Goal: Complete application form

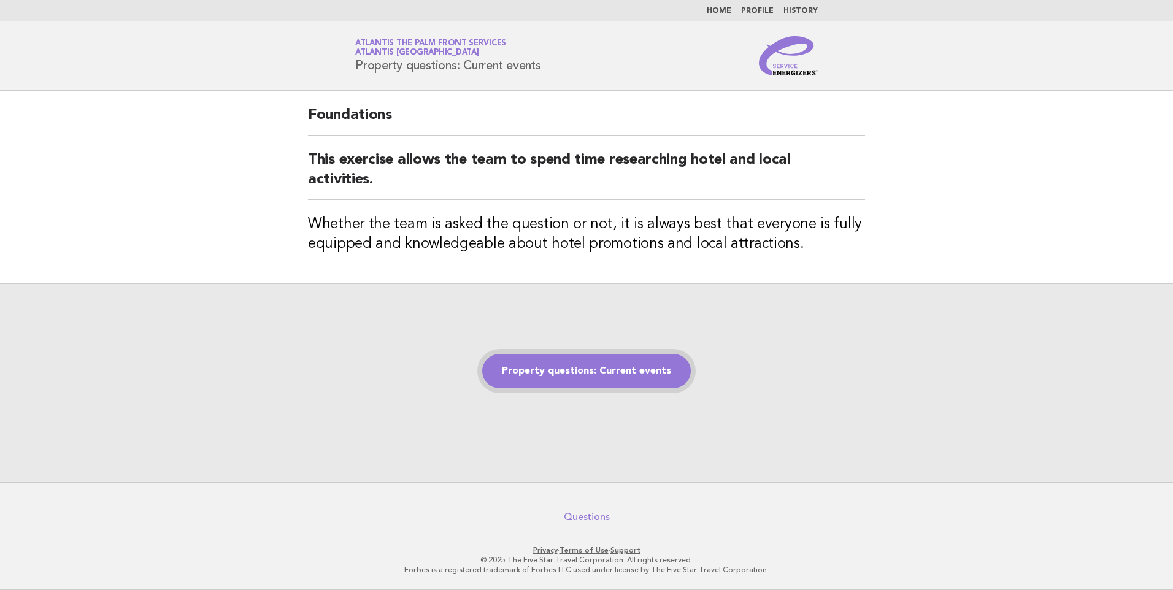
click at [622, 366] on link "Property questions: Current events" at bounding box center [586, 371] width 209 height 34
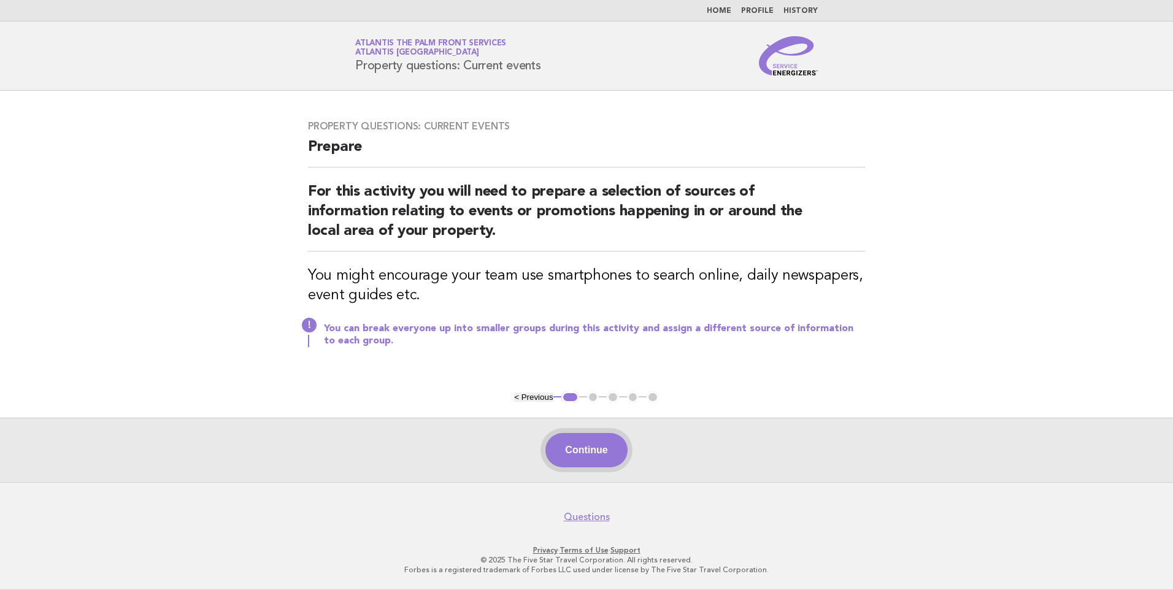
click at [606, 449] on button "Continue" at bounding box center [586, 450] width 82 height 34
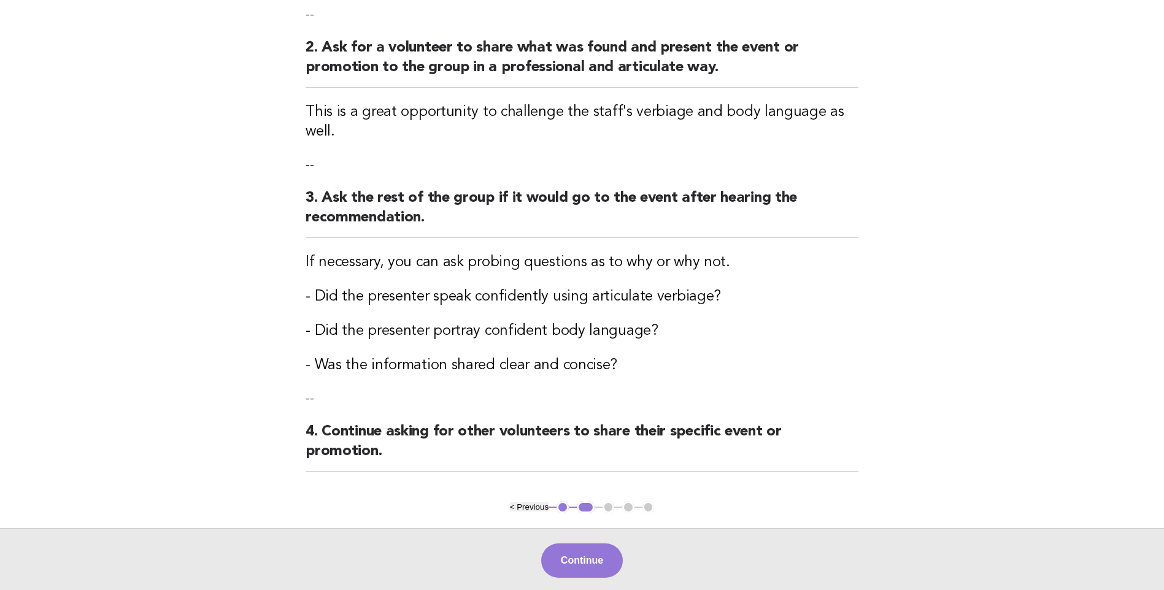
scroll to position [336, 0]
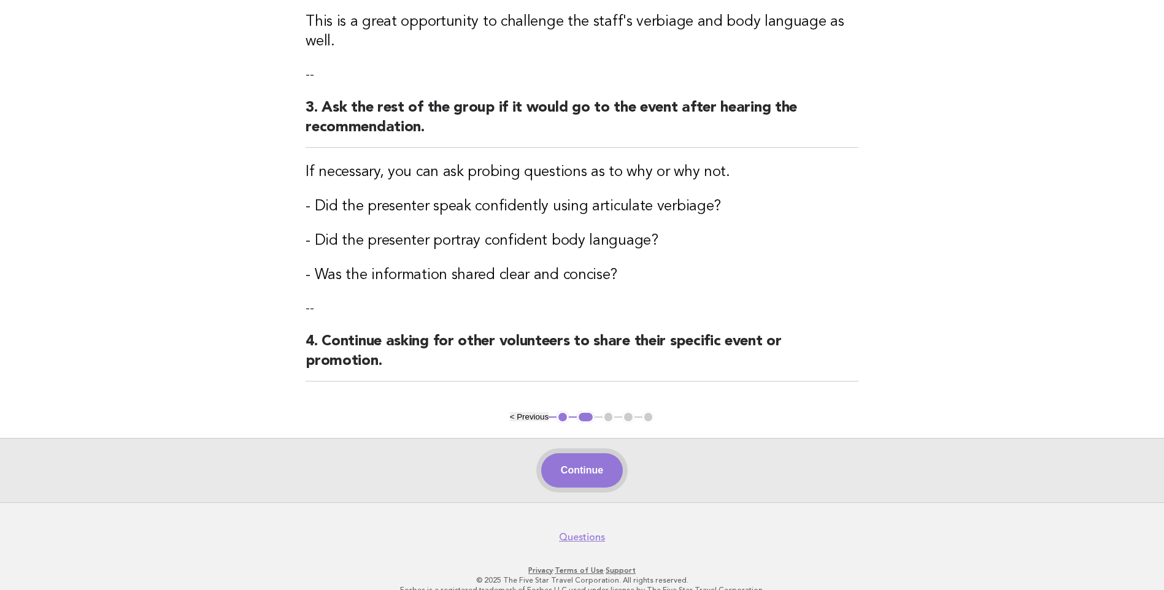
click at [600, 453] on button "Continue" at bounding box center [582, 470] width 82 height 34
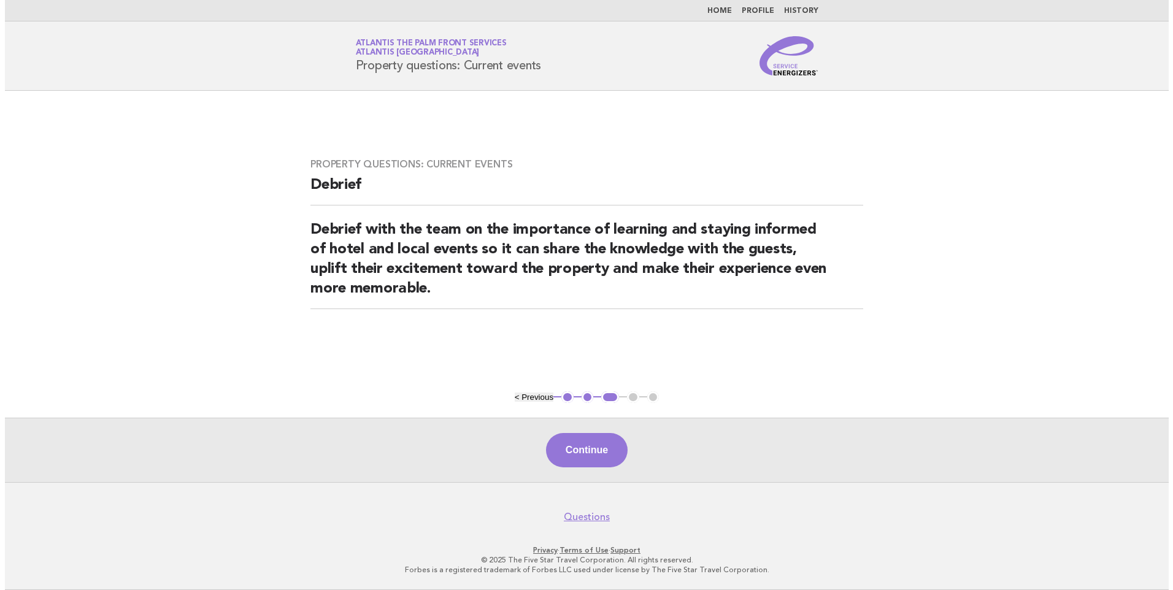
scroll to position [0, 0]
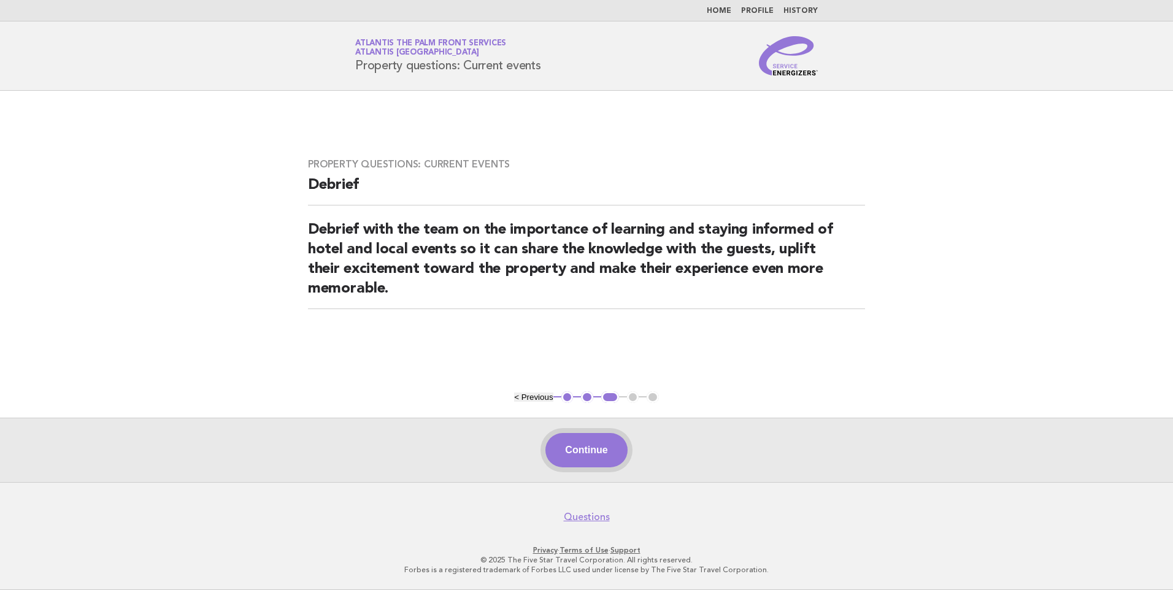
click at [591, 447] on button "Continue" at bounding box center [586, 450] width 82 height 34
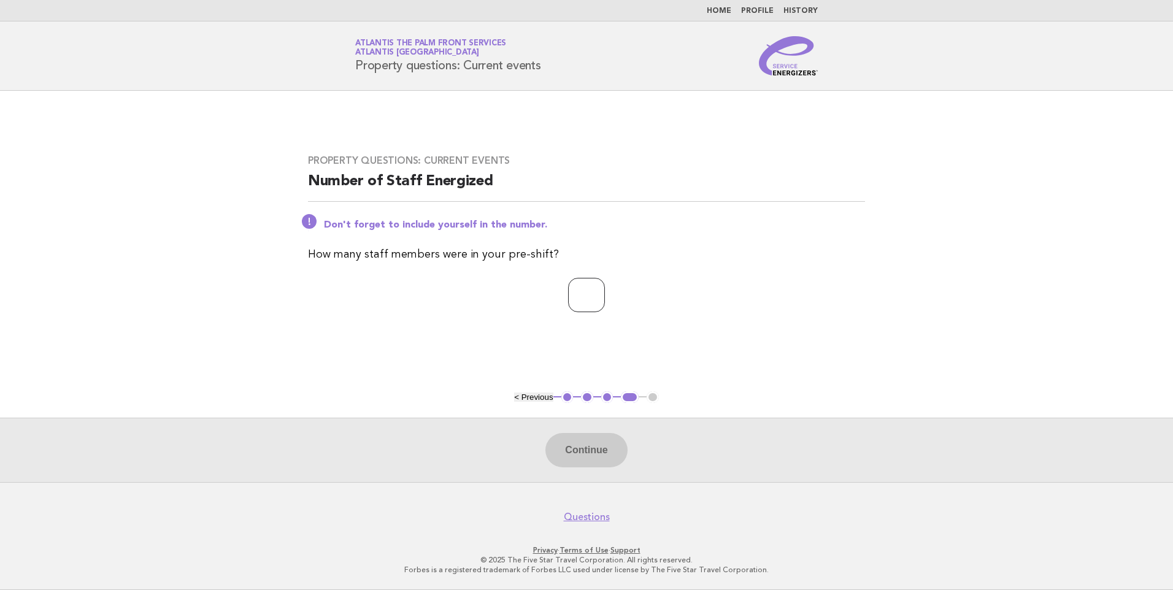
click at [568, 295] on input "number" at bounding box center [586, 295] width 37 height 34
type input "*"
click at [581, 458] on button "Continue" at bounding box center [586, 450] width 82 height 34
